Goal: Task Accomplishment & Management: Use online tool/utility

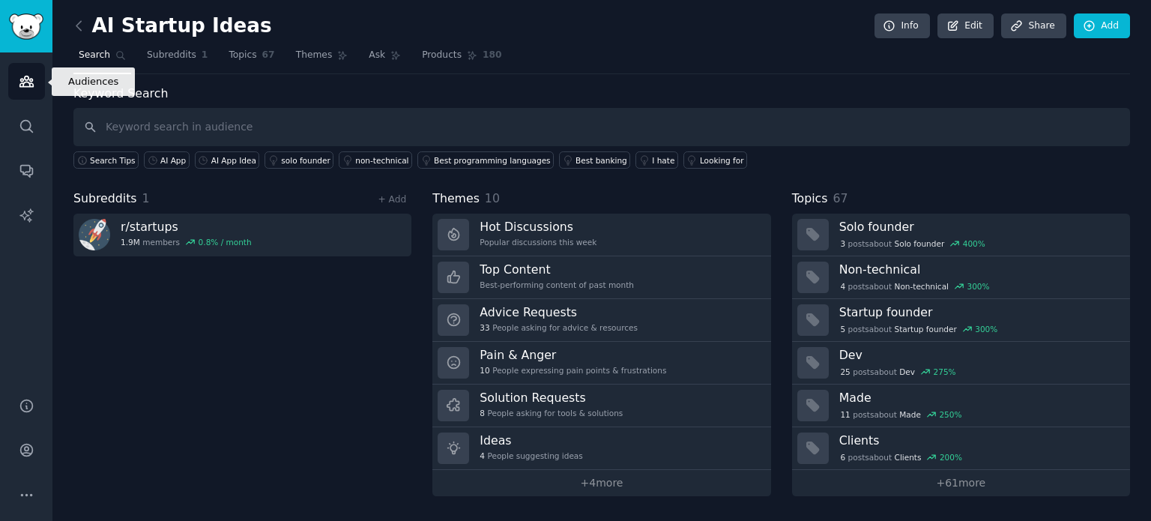
click at [34, 80] on link "Audiences" at bounding box center [26, 81] width 37 height 37
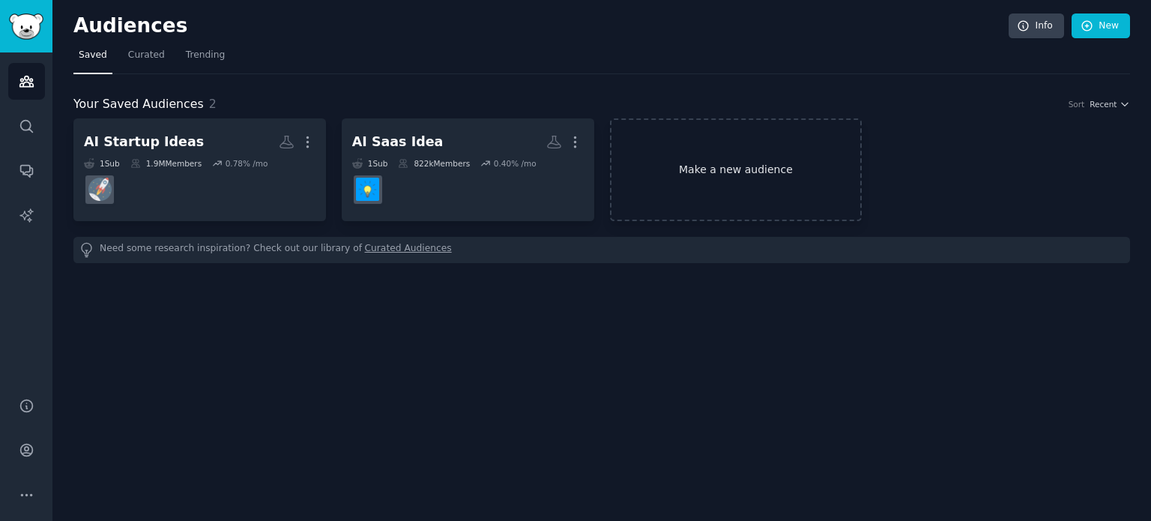
click at [749, 166] on link "Make a new audience" at bounding box center [736, 169] width 252 height 103
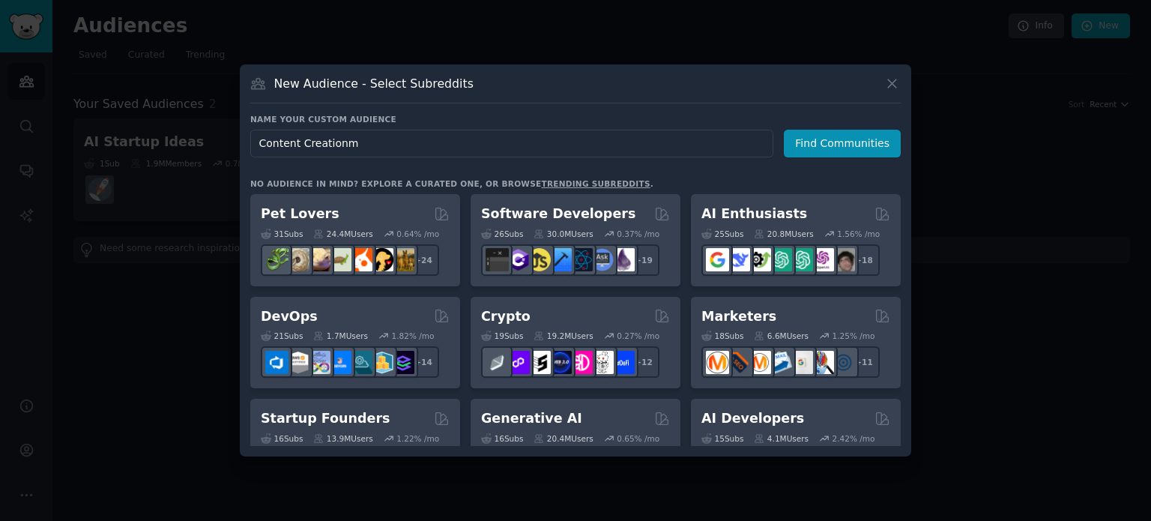
type input "Content Creation"
click at [869, 149] on button "Find Communities" at bounding box center [842, 144] width 117 height 28
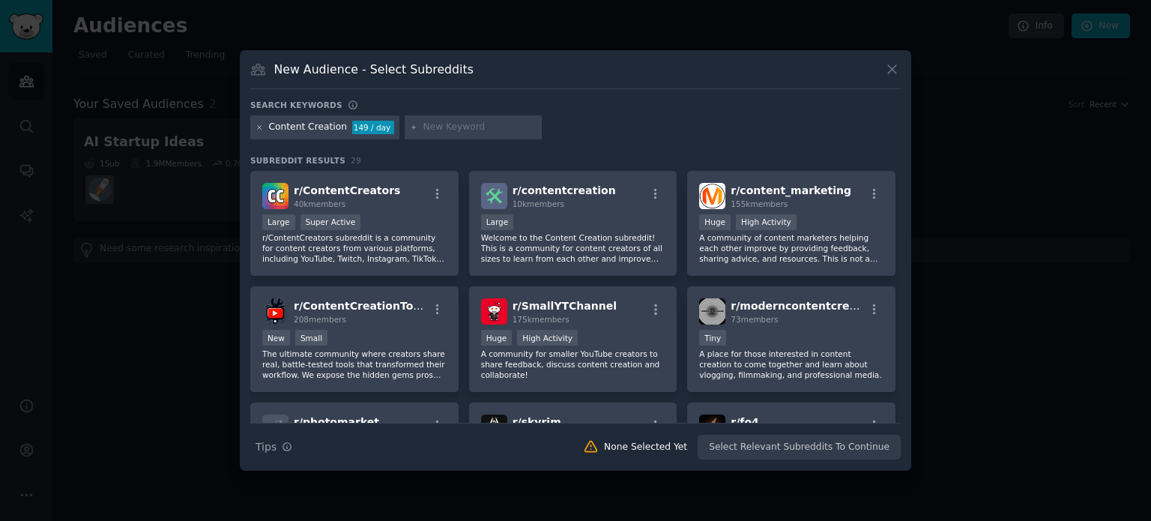
click at [255, 129] on icon at bounding box center [259, 128] width 8 height 8
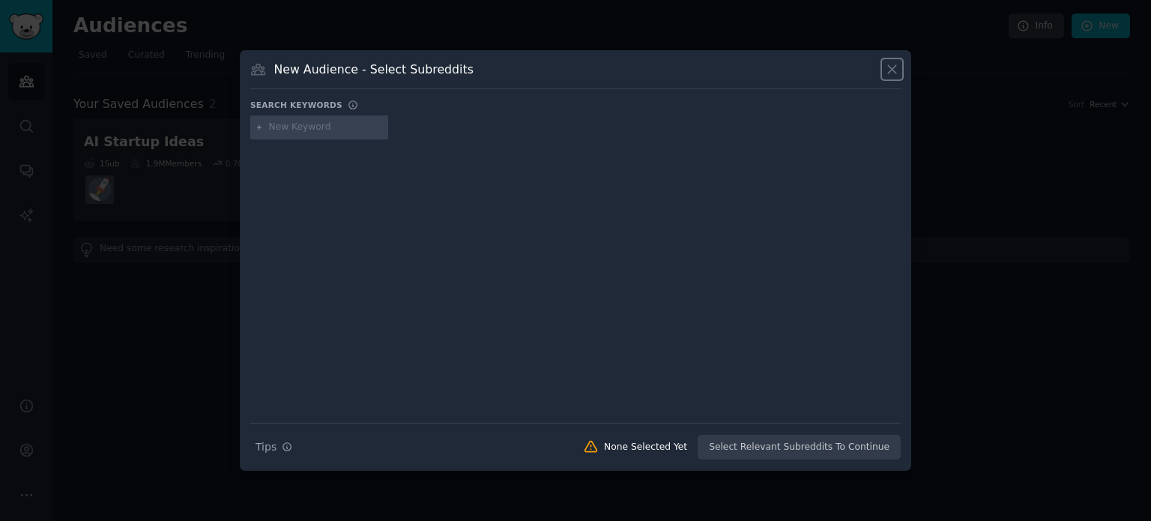
click at [891, 61] on icon at bounding box center [892, 69] width 16 height 16
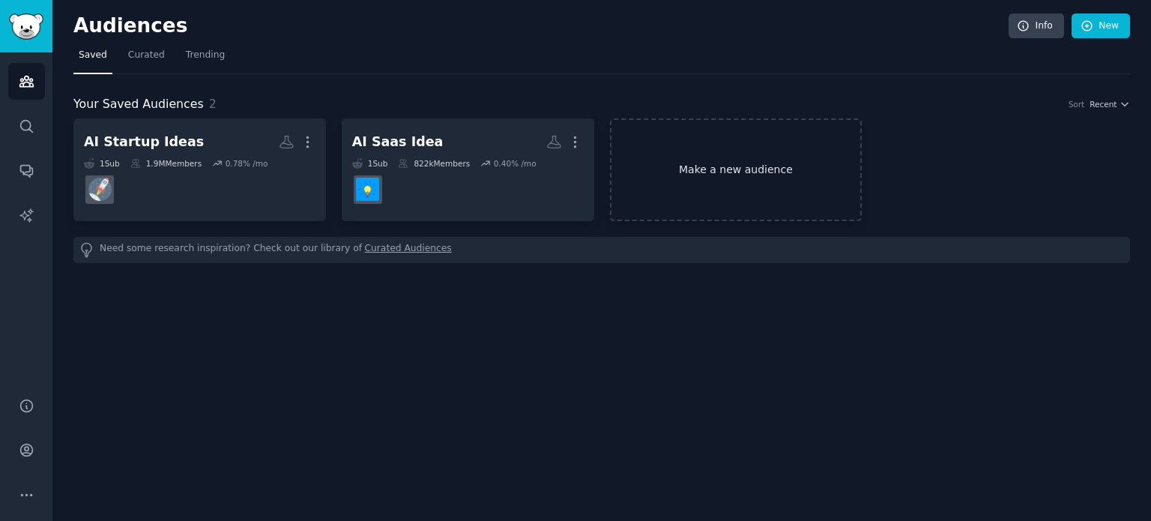
click at [696, 164] on link "Make a new audience" at bounding box center [736, 169] width 252 height 103
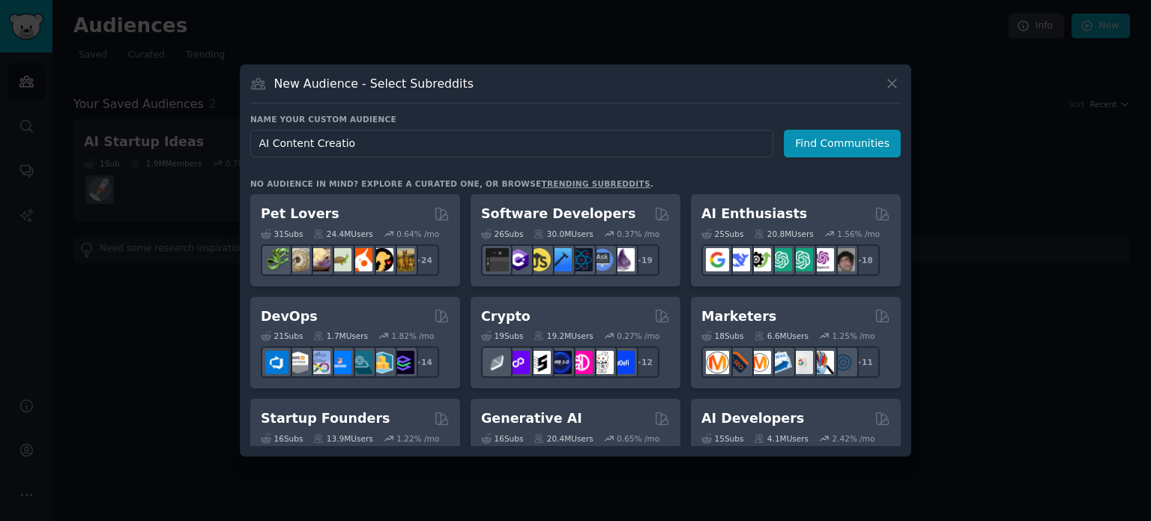
type input "AI Content Creation"
click at [824, 145] on button "Find Communities" at bounding box center [842, 144] width 117 height 28
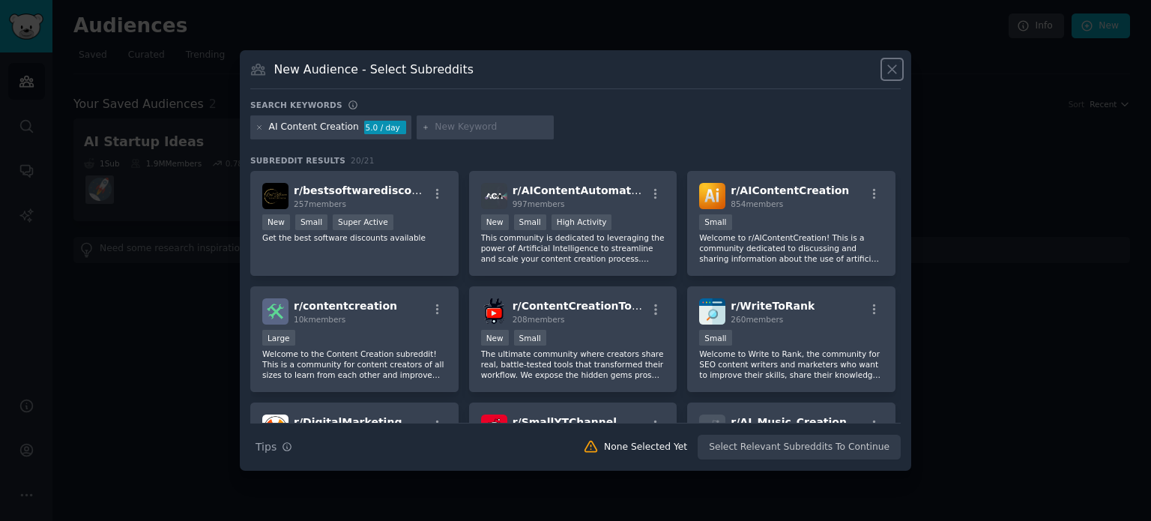
click at [894, 69] on icon at bounding box center [892, 69] width 16 height 16
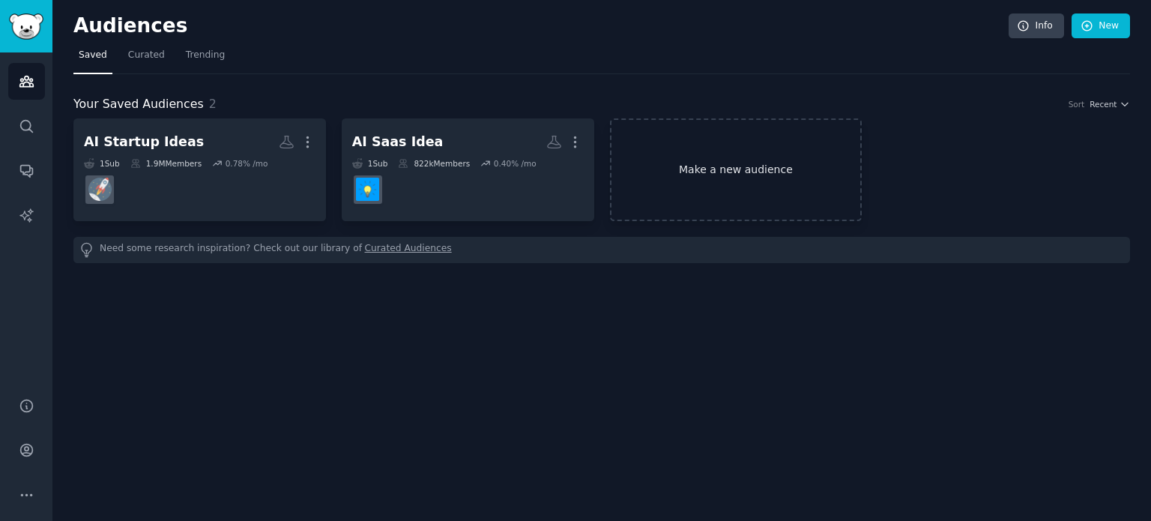
click at [728, 162] on link "Make a new audience" at bounding box center [736, 169] width 252 height 103
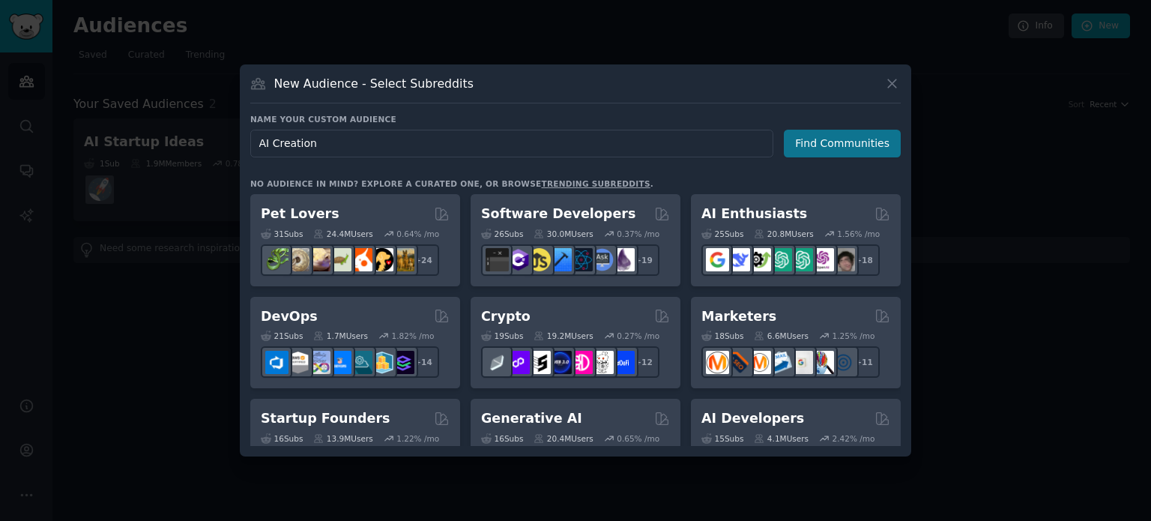
type input "AI Creation"
click at [837, 148] on button "Find Communities" at bounding box center [842, 144] width 117 height 28
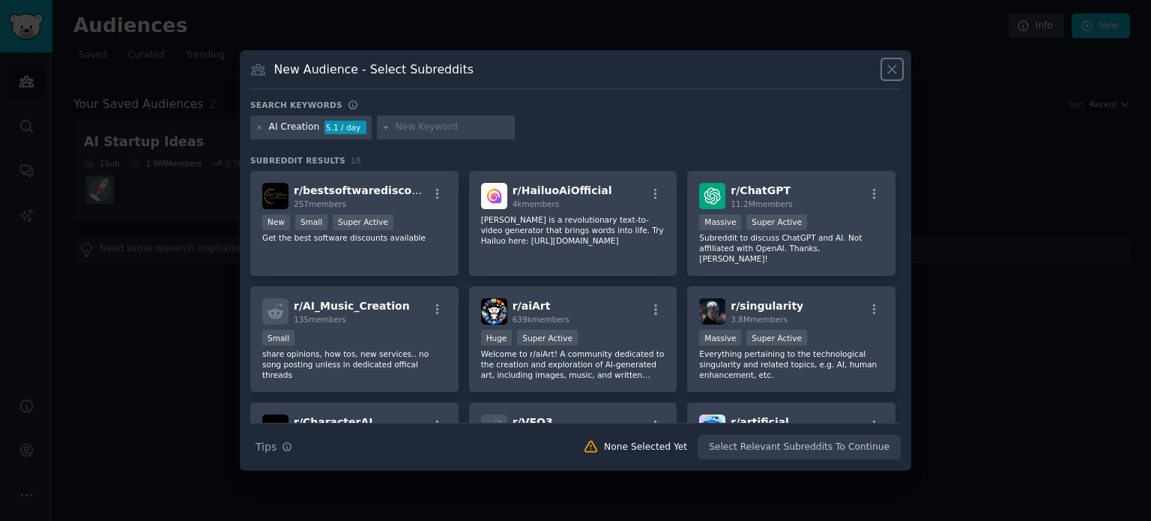
click at [890, 71] on icon at bounding box center [892, 70] width 8 height 8
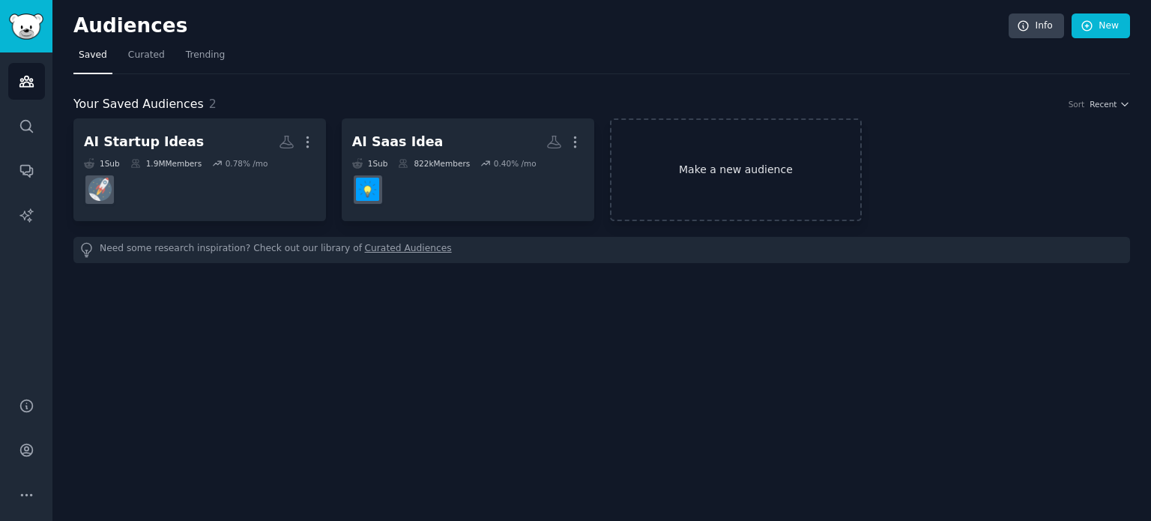
click at [686, 169] on link "Make a new audience" at bounding box center [736, 169] width 252 height 103
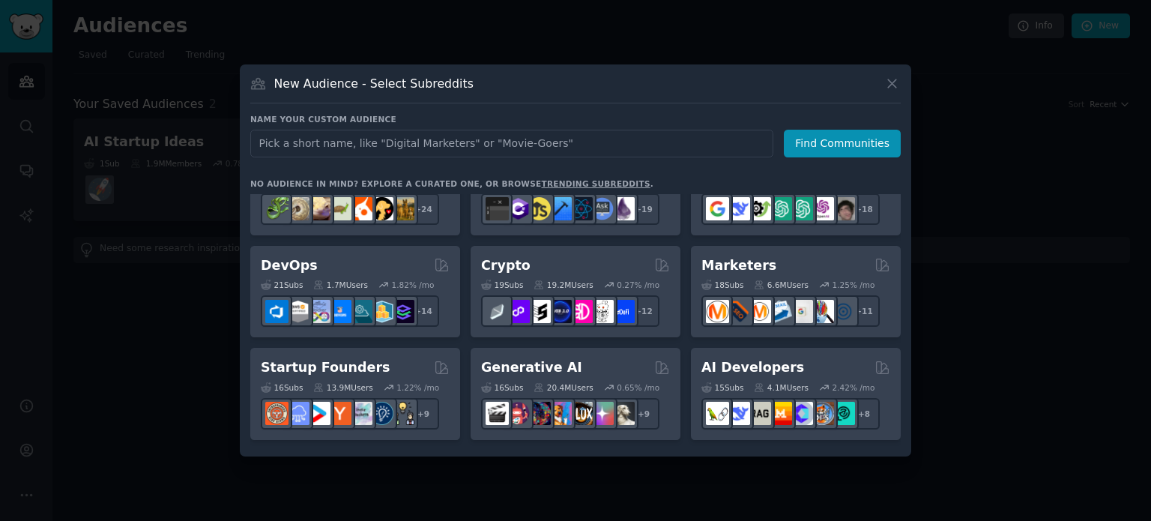
scroll to position [75, 0]
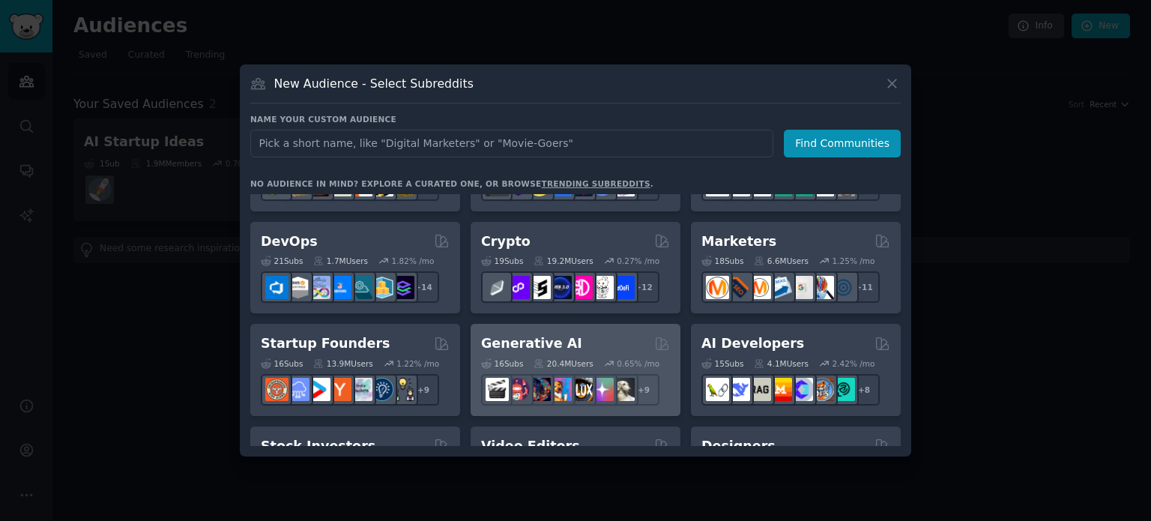
click at [528, 335] on h2 "Generative AI" at bounding box center [531, 343] width 101 height 19
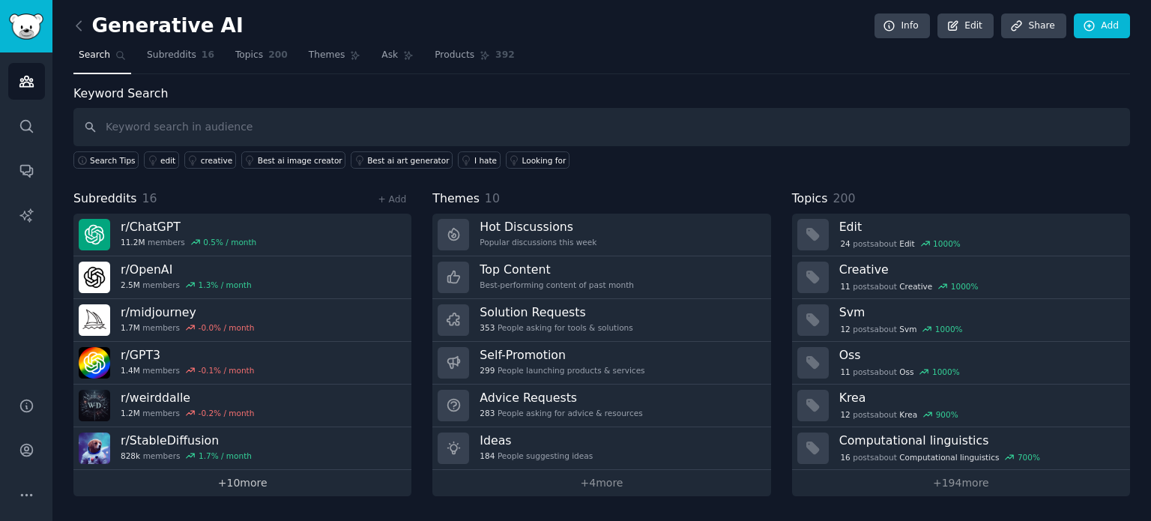
click at [270, 479] on link "+ 10 more" at bounding box center [242, 483] width 338 height 26
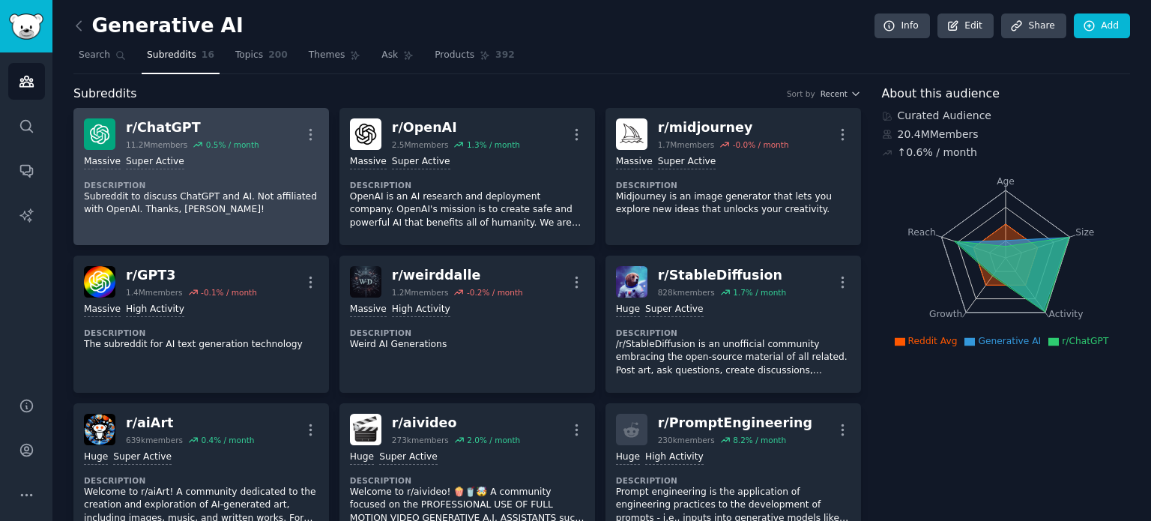
click at [255, 176] on div "Massive Super Active Description Subreddit to discuss ChatGPT and AI. Not affil…" at bounding box center [201, 186] width 234 height 72
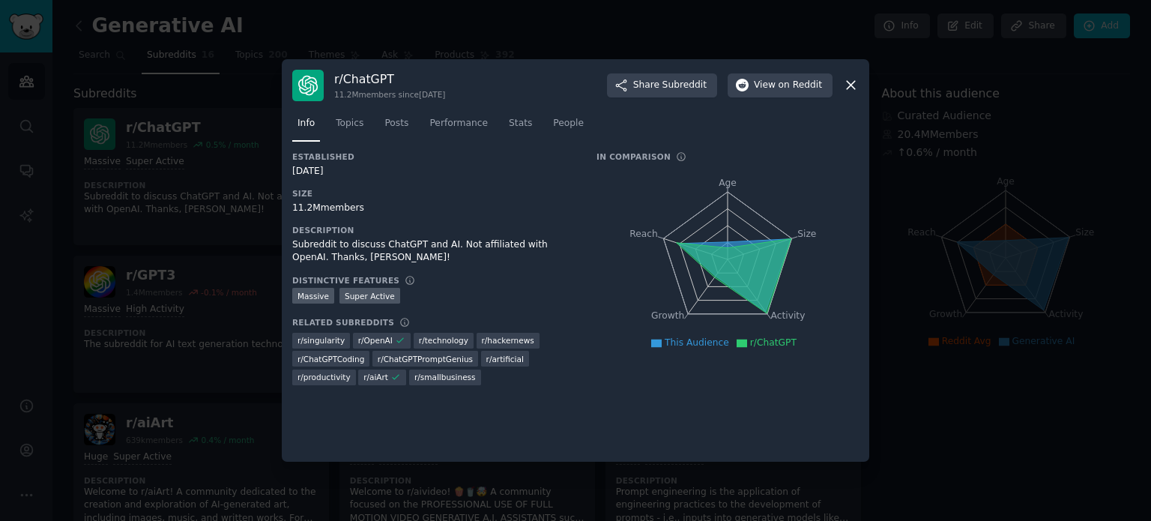
click at [845, 85] on icon at bounding box center [851, 85] width 16 height 16
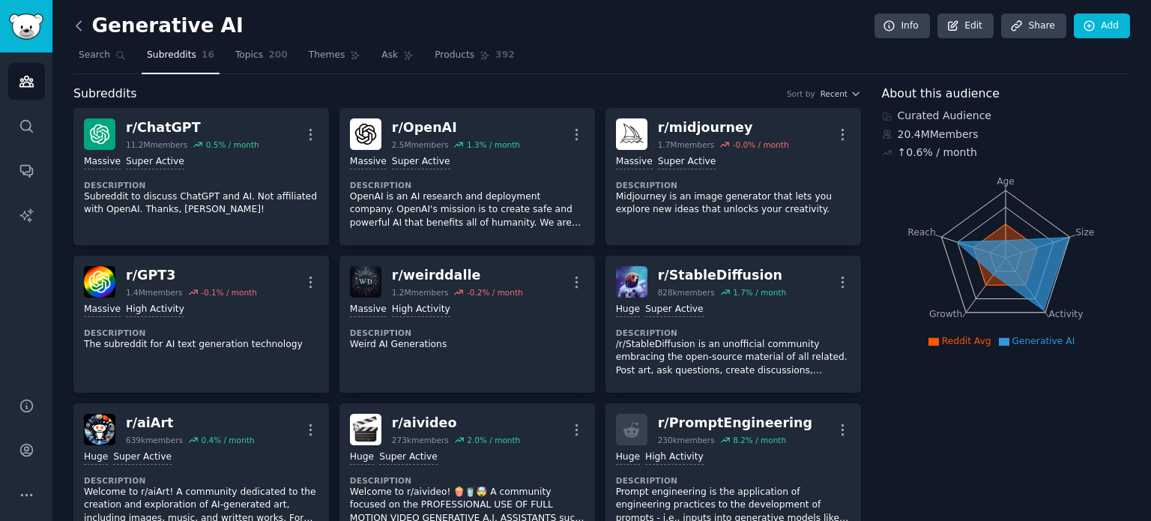
click at [79, 23] on icon at bounding box center [79, 26] width 16 height 16
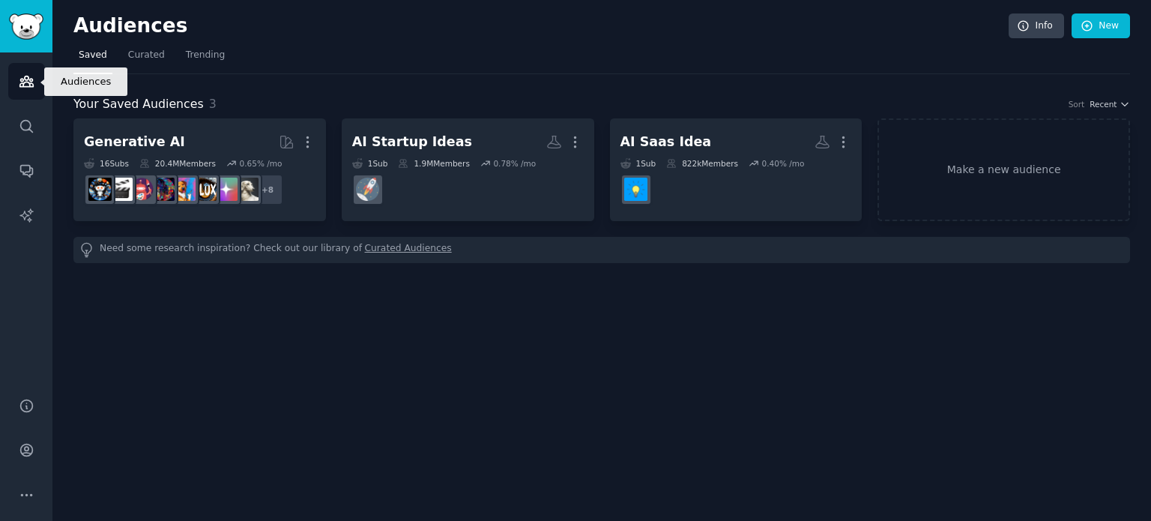
click at [29, 70] on link "Audiences" at bounding box center [26, 81] width 37 height 37
click at [989, 186] on link "Make a new audience" at bounding box center [1003, 169] width 252 height 103
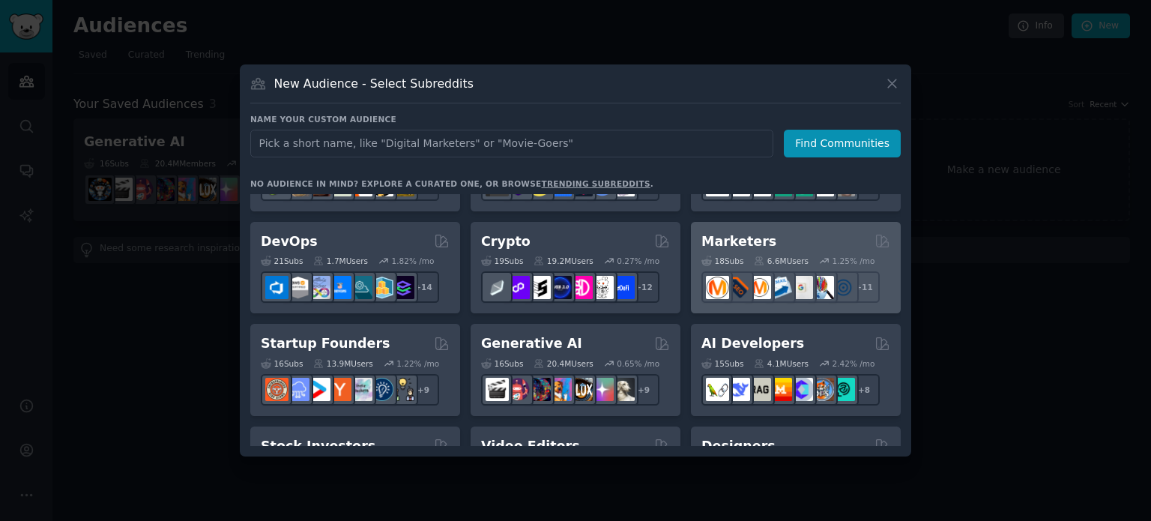
scroll to position [150, 0]
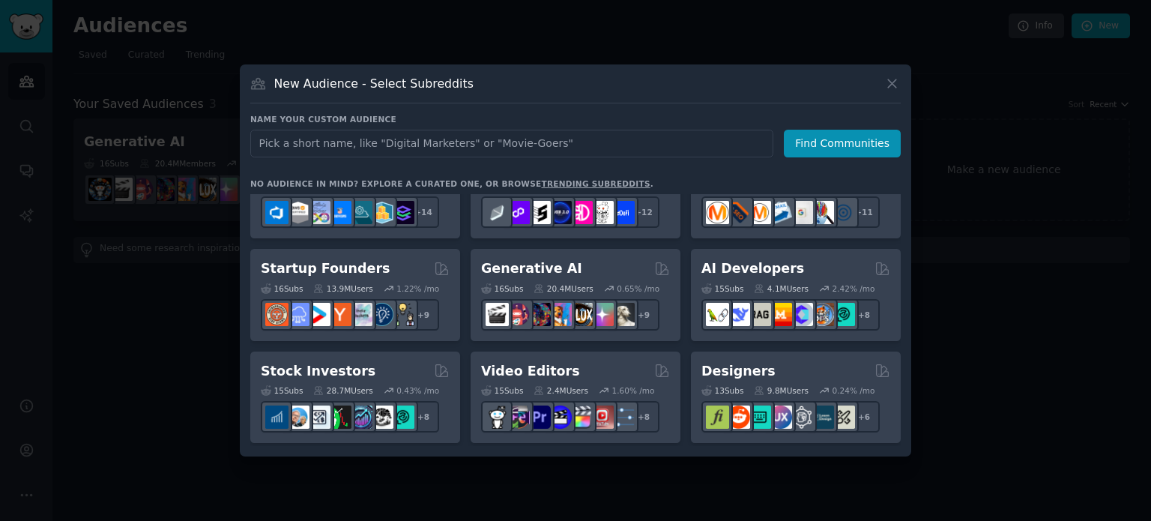
click at [779, 261] on h2 "AI Developers" at bounding box center [752, 268] width 103 height 19
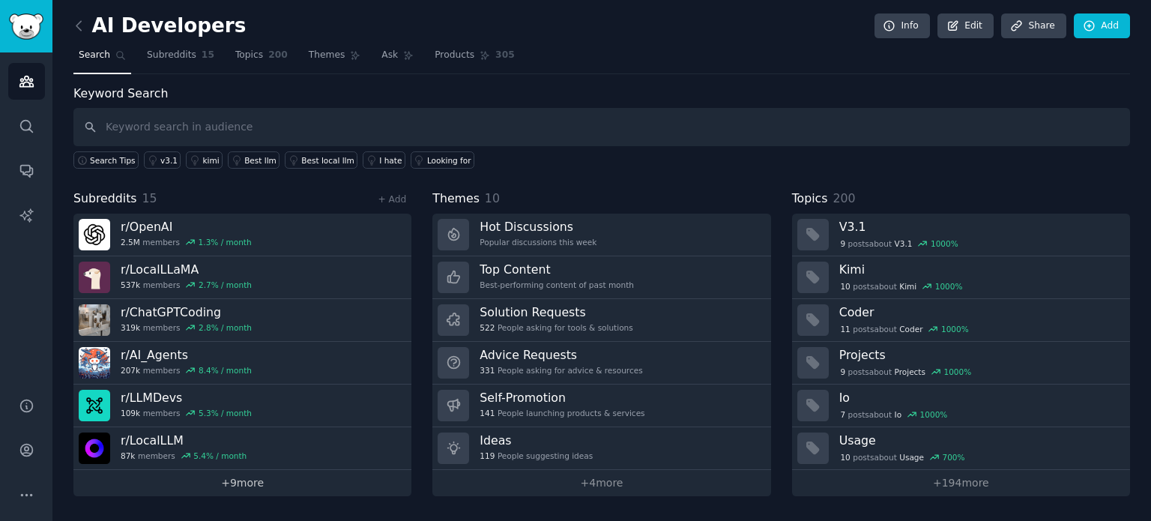
click at [226, 487] on link "+ 9 more" at bounding box center [242, 483] width 338 height 26
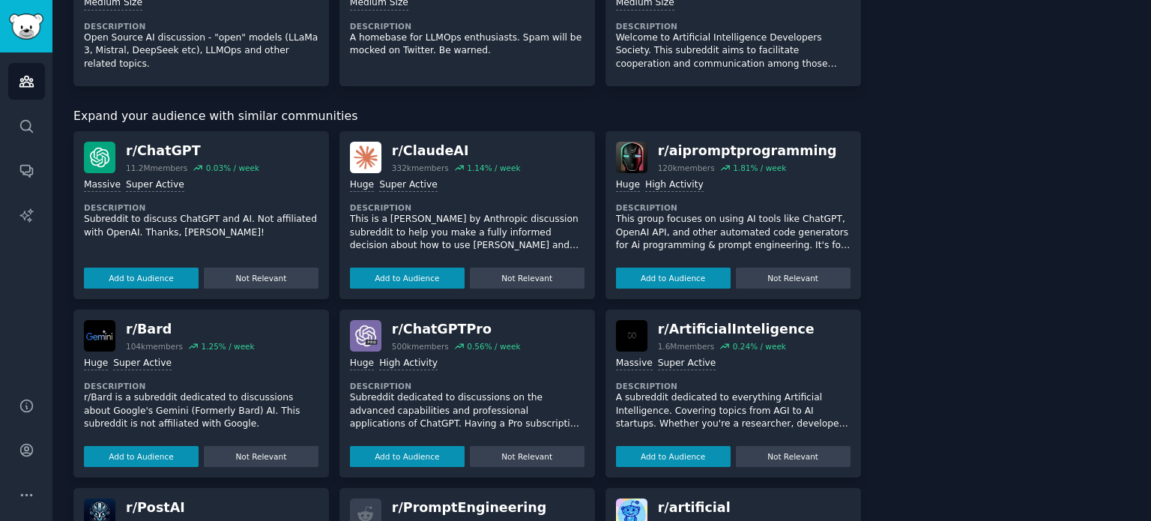
scroll to position [824, 0]
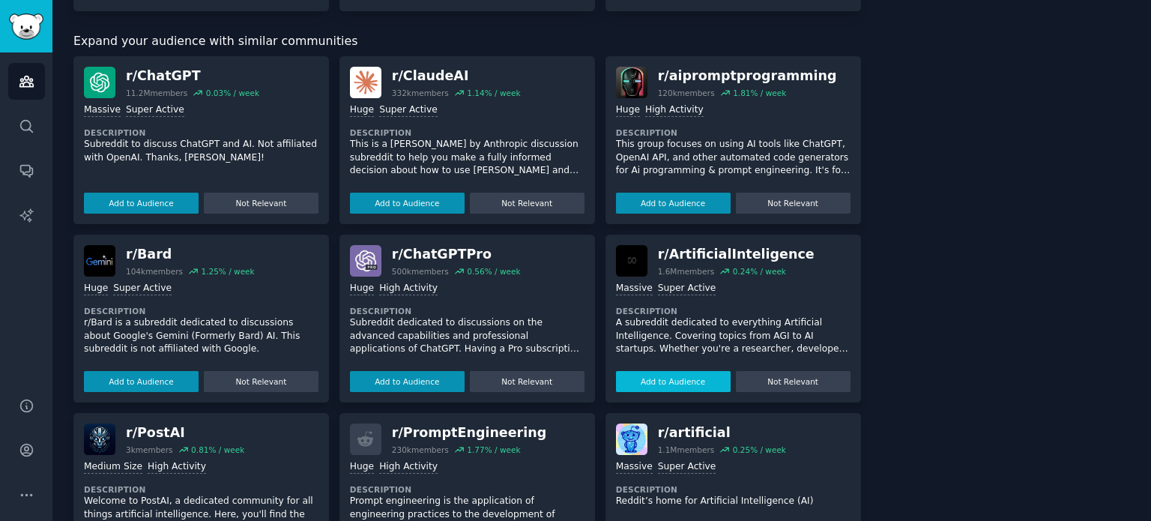
click at [682, 381] on button "Add to Audience" at bounding box center [673, 381] width 115 height 21
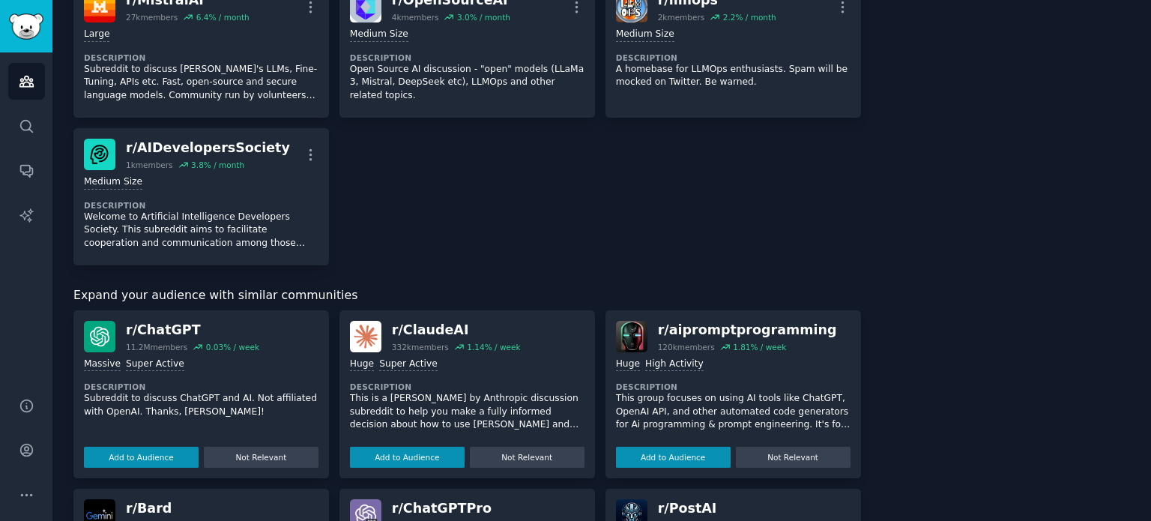
scroll to position [704, 0]
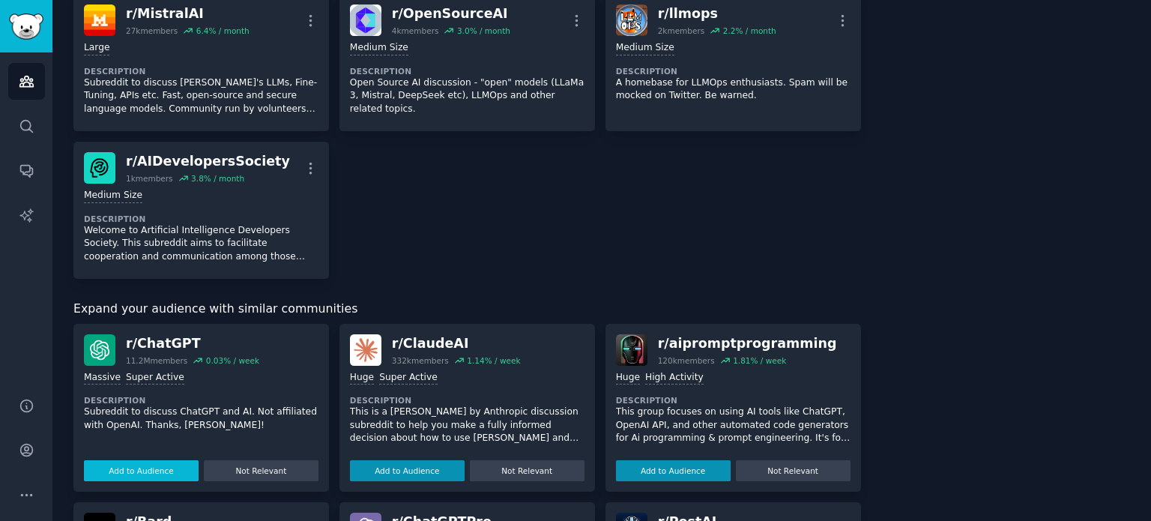
click at [127, 466] on button "Add to Audience" at bounding box center [141, 470] width 115 height 21
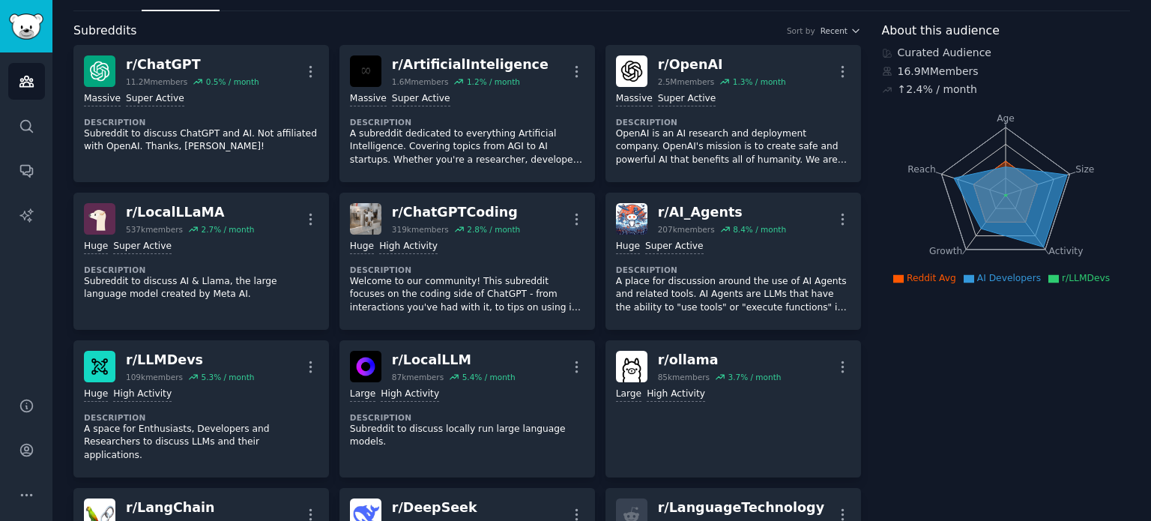
scroll to position [0, 0]
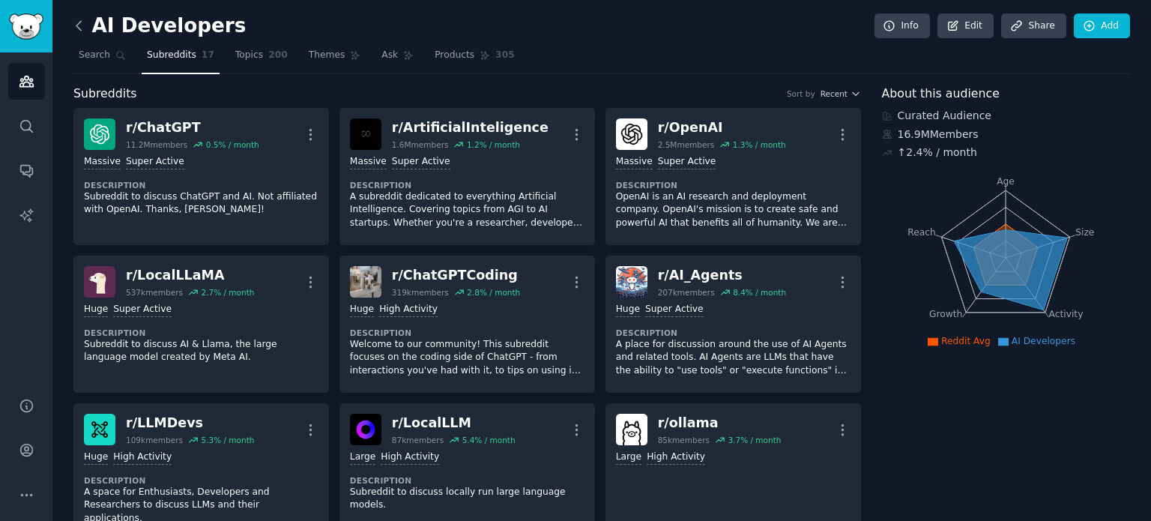
click at [80, 24] on icon at bounding box center [79, 26] width 16 height 16
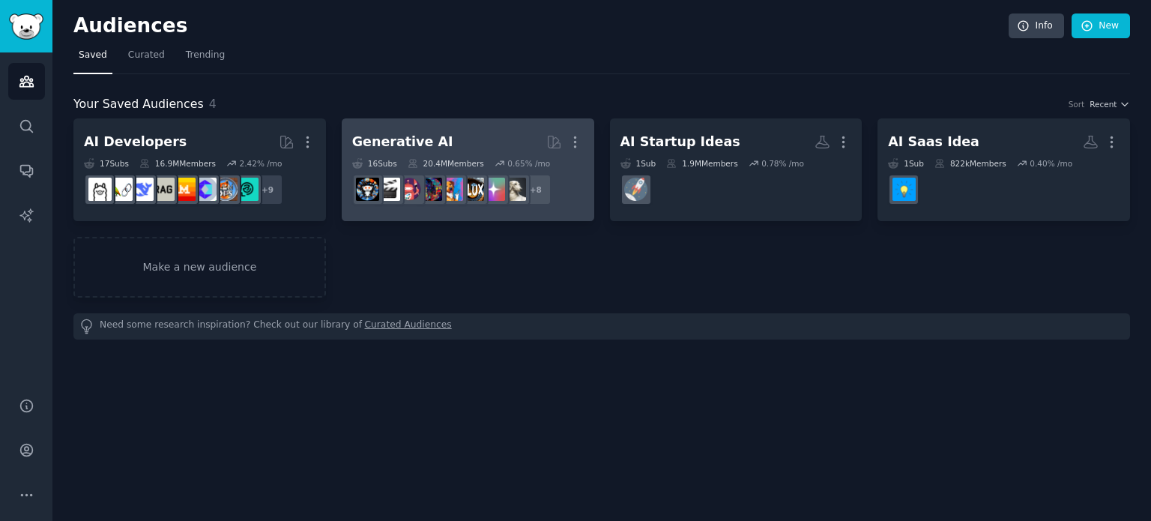
click at [474, 139] on h2 "Generative AI More" at bounding box center [467, 142] width 231 height 26
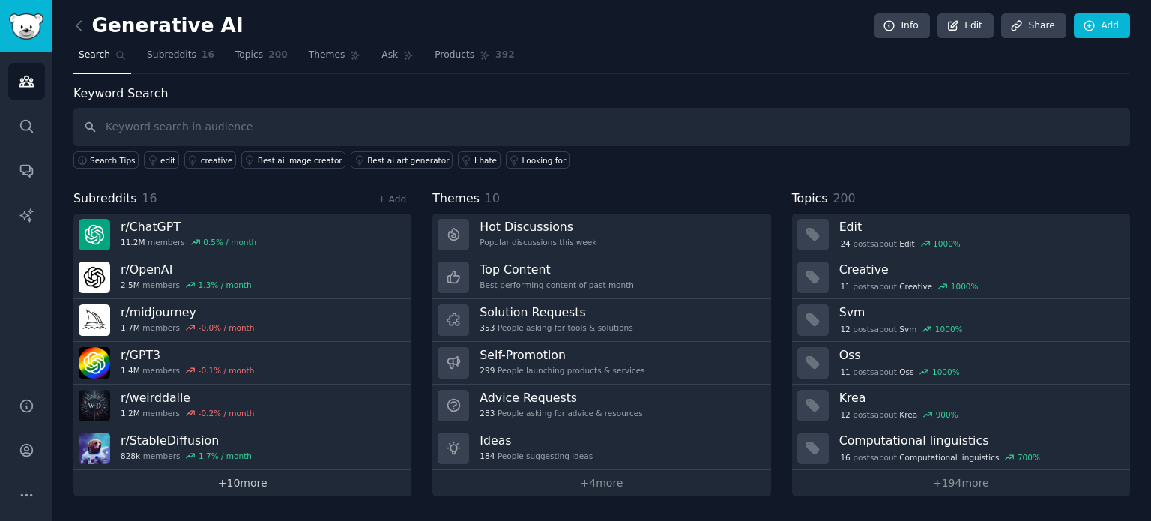
click at [272, 485] on link "+ 10 more" at bounding box center [242, 483] width 338 height 26
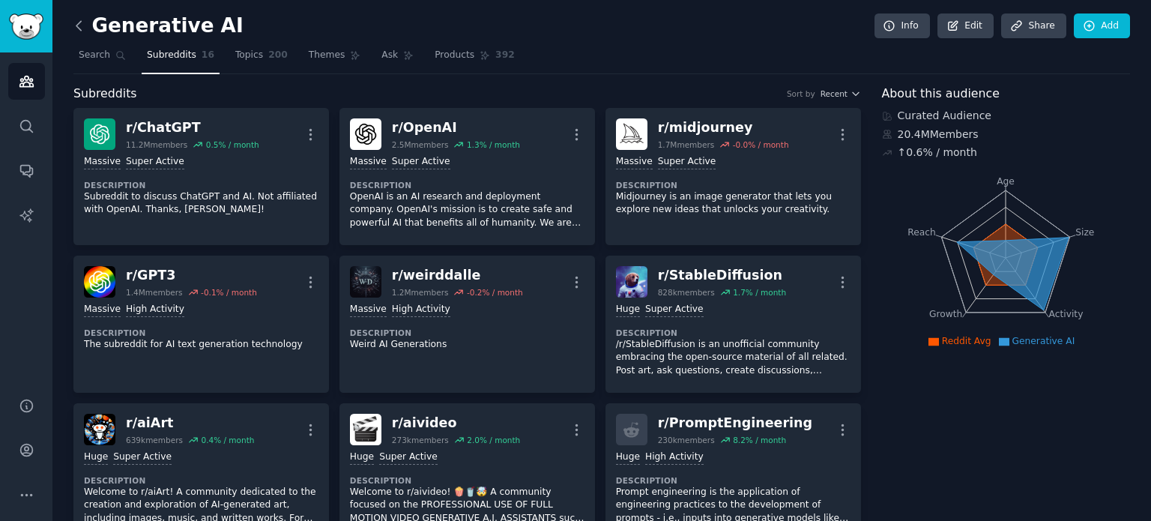
click at [77, 26] on icon at bounding box center [78, 25] width 4 height 9
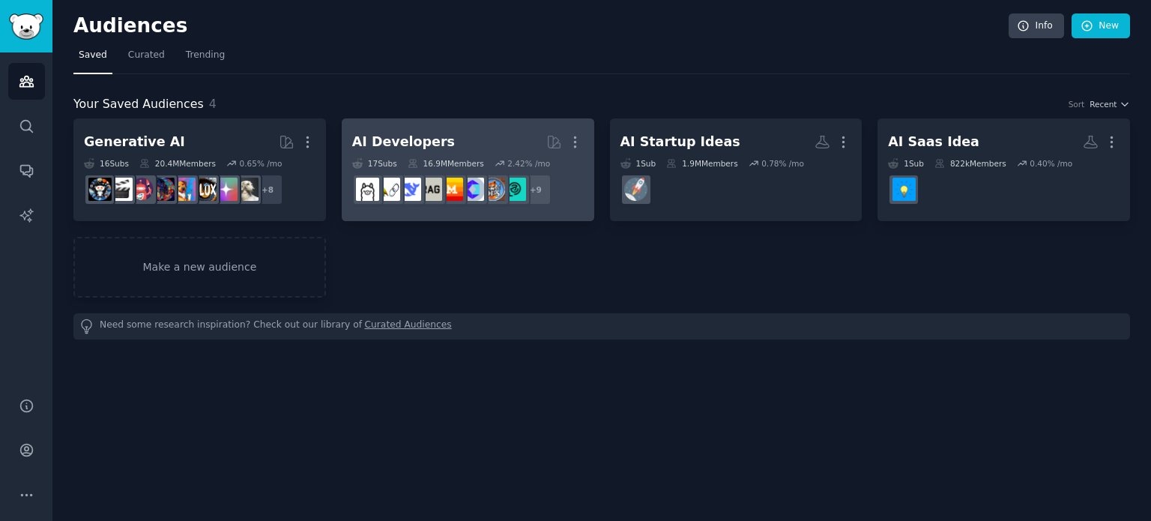
click at [436, 142] on h2 "AI Developers More" at bounding box center [467, 142] width 231 height 26
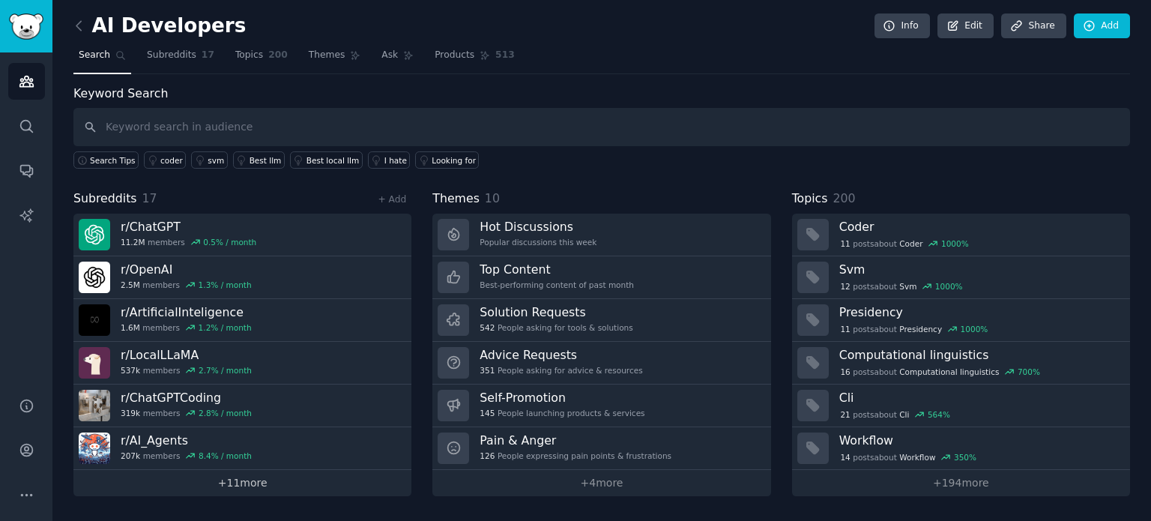
click at [263, 486] on link "+ 11 more" at bounding box center [242, 483] width 338 height 26
